Goal: Task Accomplishment & Management: Manage account settings

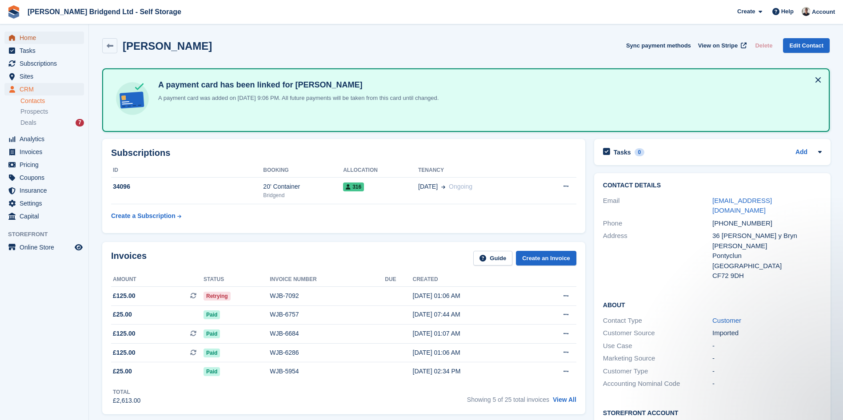
click at [45, 40] on span "Home" at bounding box center [46, 38] width 53 height 12
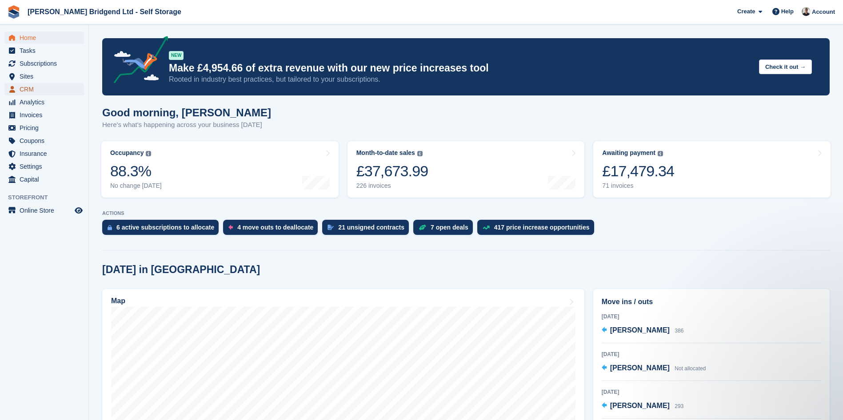
click at [21, 87] on span "CRM" at bounding box center [46, 89] width 53 height 12
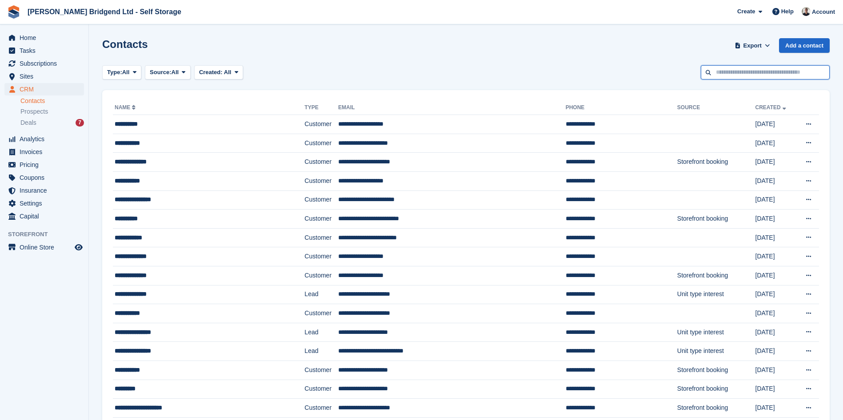
click at [721, 72] on input "text" at bounding box center [765, 72] width 129 height 15
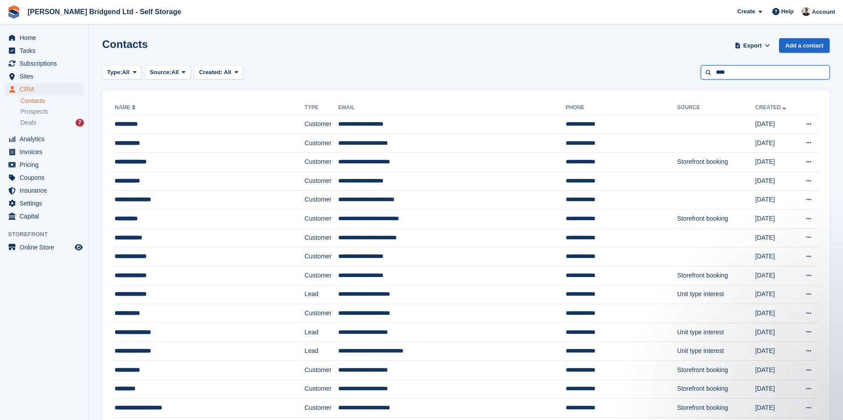
type input "****"
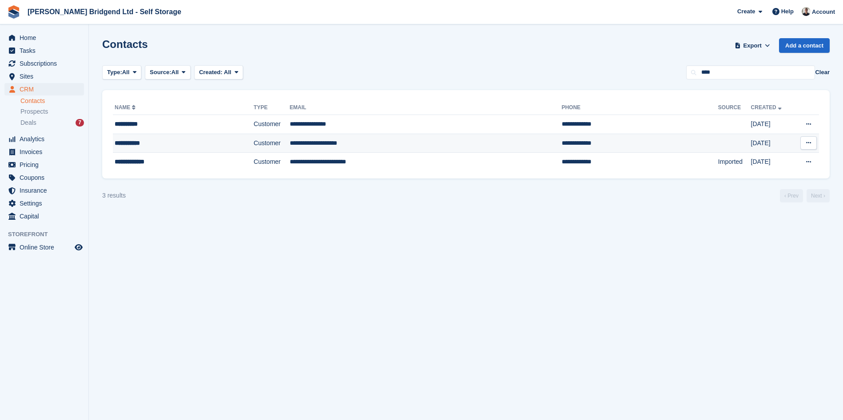
click at [266, 149] on td "Customer" at bounding box center [272, 143] width 36 height 19
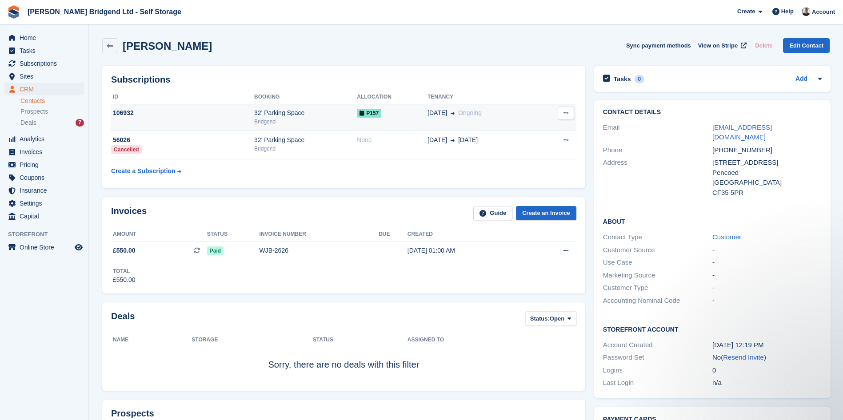
click at [293, 120] on div "Bridgend" at bounding box center [305, 122] width 103 height 8
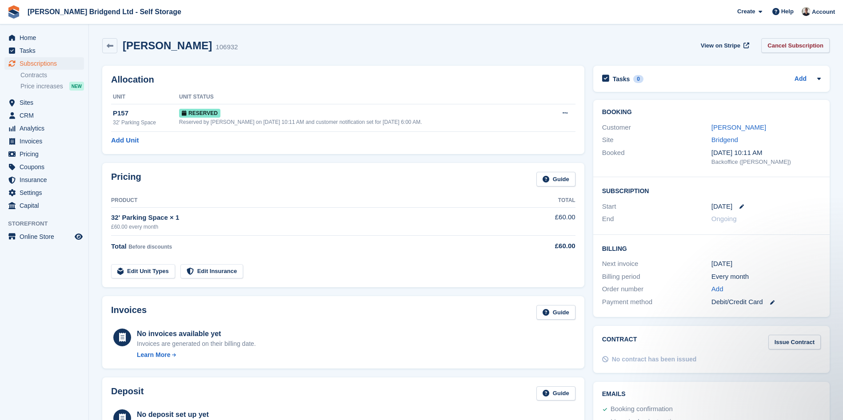
click at [808, 51] on link "Cancel Subscription" at bounding box center [795, 45] width 68 height 15
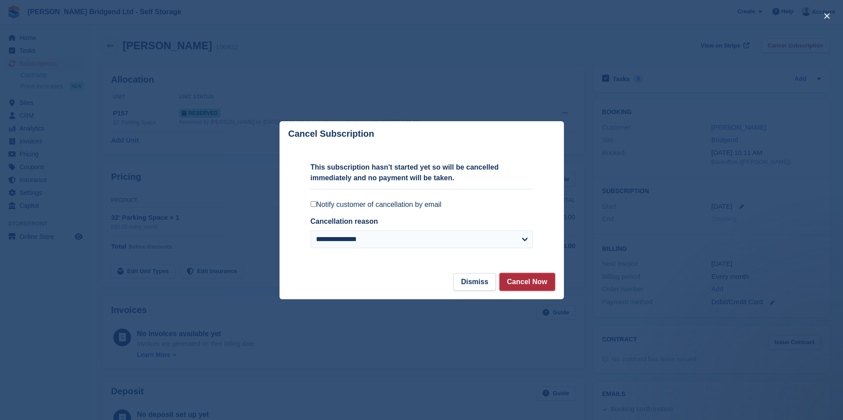
click at [529, 277] on button "Cancel Now" at bounding box center [528, 282] width 56 height 18
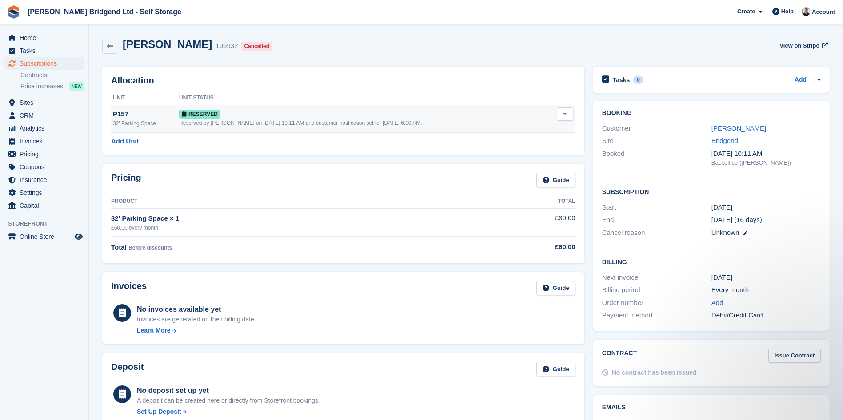
click at [564, 116] on icon at bounding box center [565, 114] width 5 height 6
click at [523, 151] on p "Deallocate" at bounding box center [530, 151] width 77 height 12
